Goal: Find specific page/section: Find specific page/section

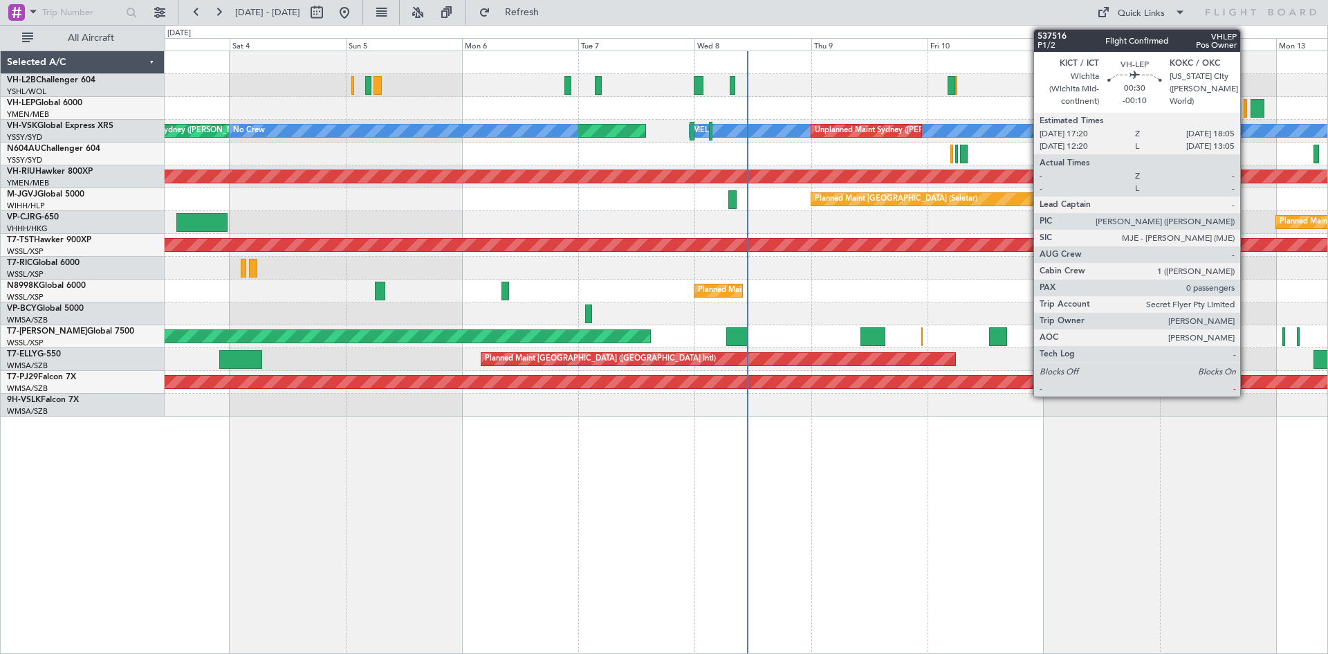
click at [1247, 116] on div at bounding box center [1246, 108] width 4 height 19
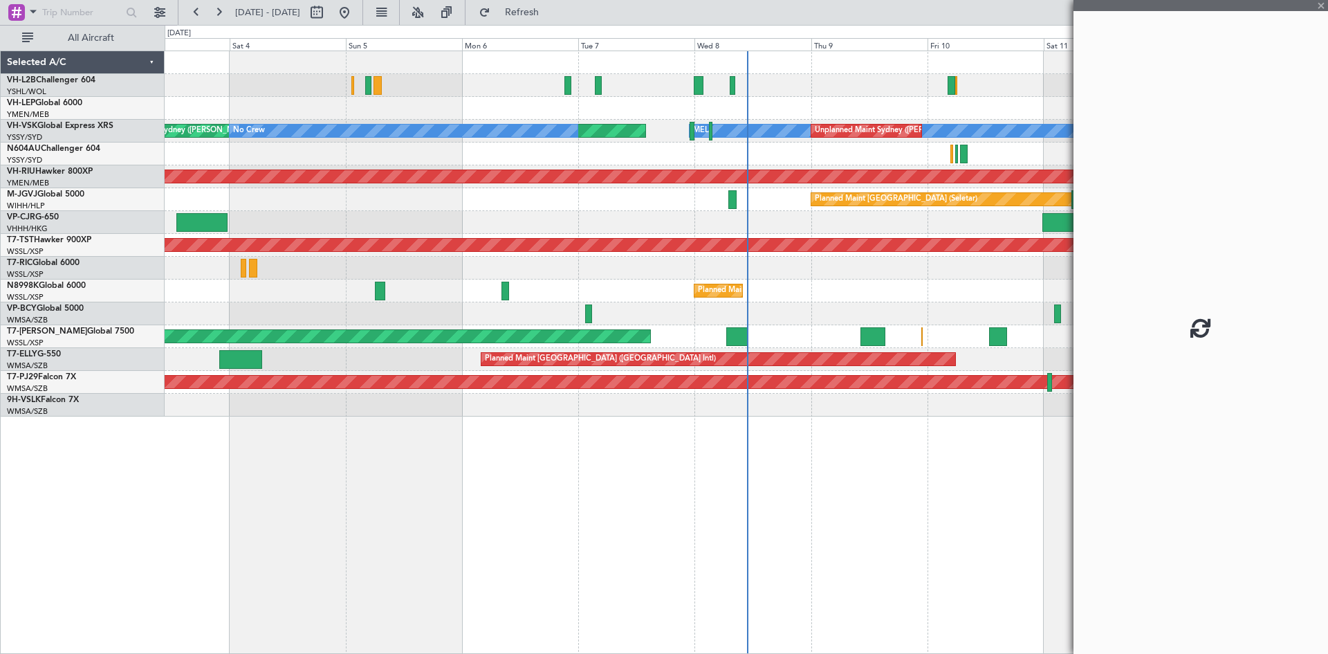
drag, startPoint x: 1182, startPoint y: 95, endPoint x: 975, endPoint y: 80, distance: 206.8
click at [975, 80] on fb-app "[DATE] - [DATE] Refresh Quick Links All Aircraft [PERSON_NAME] Unplanned Maint …" at bounding box center [664, 331] width 1328 height 643
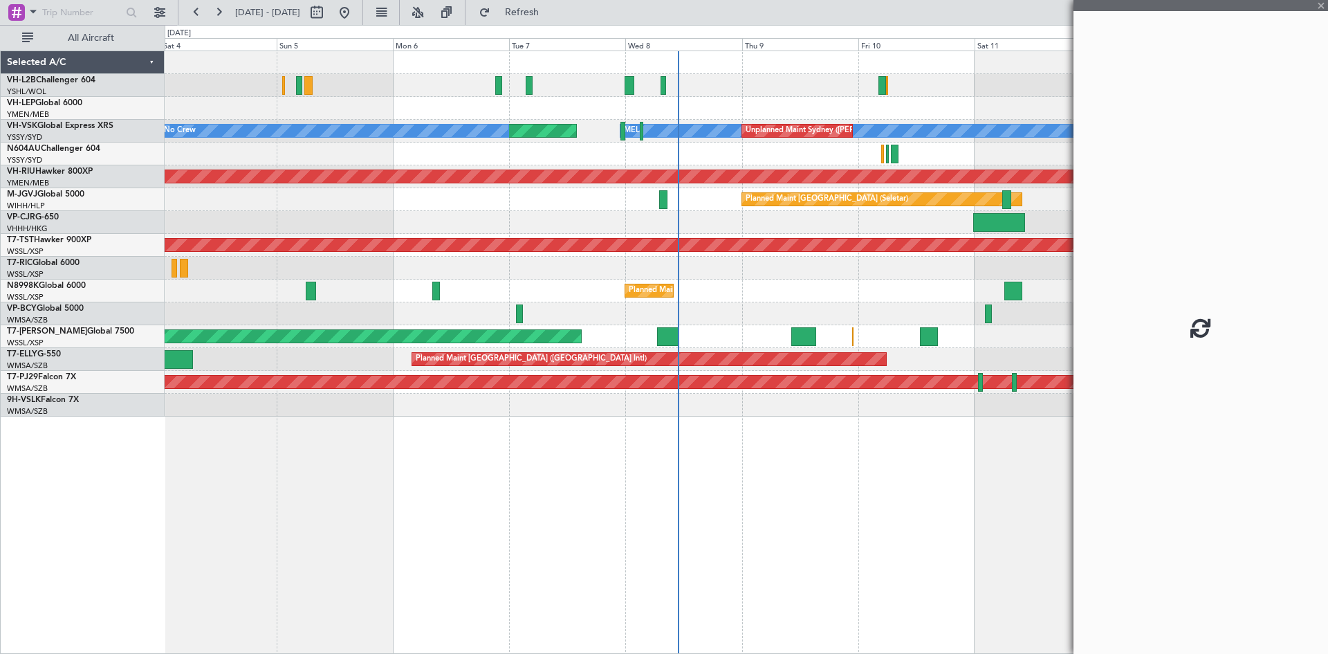
click at [823, 92] on div at bounding box center [746, 85] width 1163 height 23
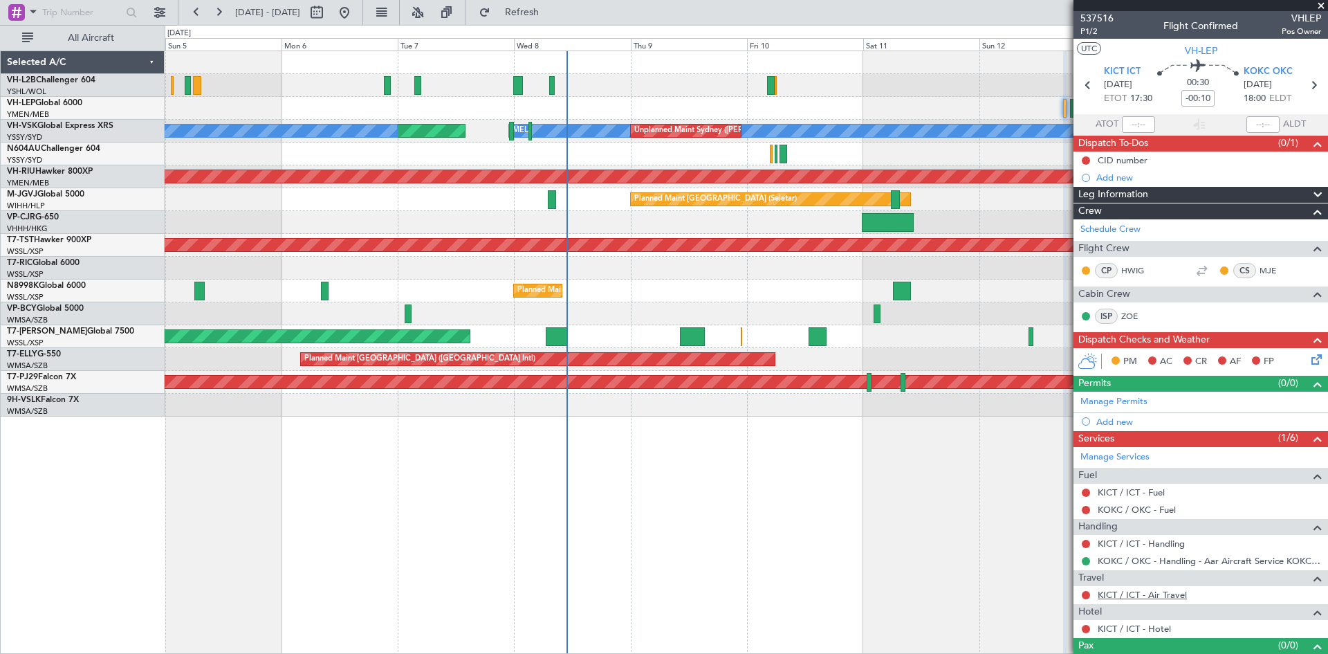
click at [1151, 592] on link "KICT / ICT - Air Travel" at bounding box center [1142, 595] width 89 height 12
